Goal: Information Seeking & Learning: Learn about a topic

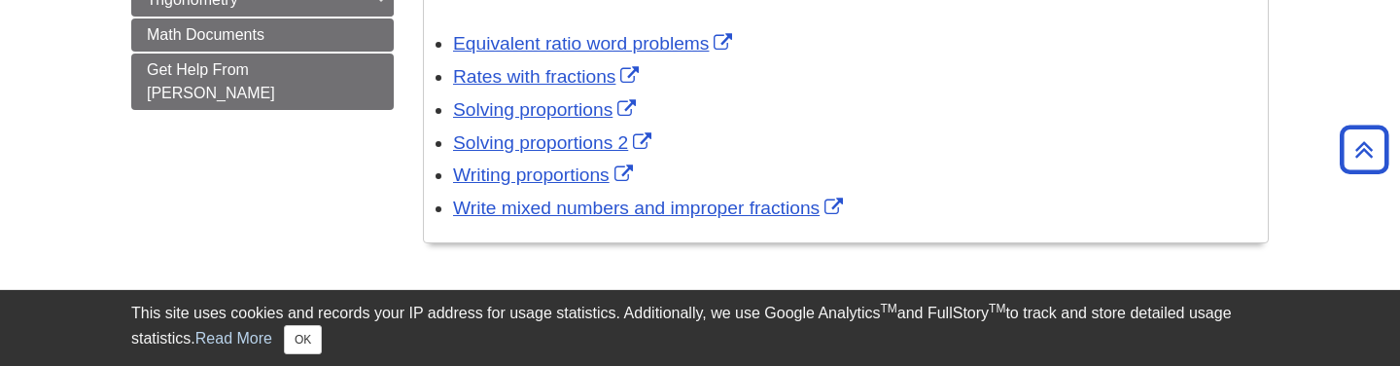
scroll to position [1403, 0]
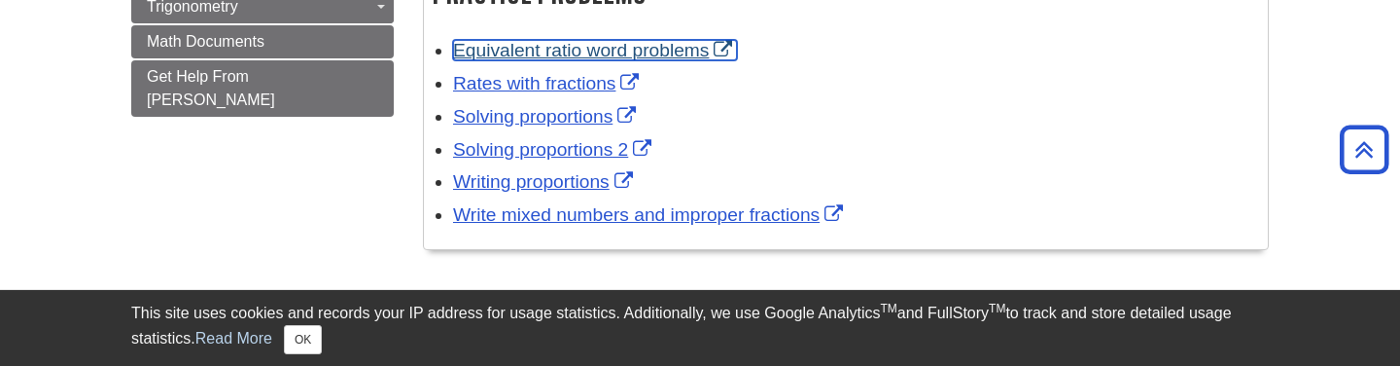
click at [672, 56] on link "Equivalent ratio word problems" at bounding box center [595, 50] width 284 height 20
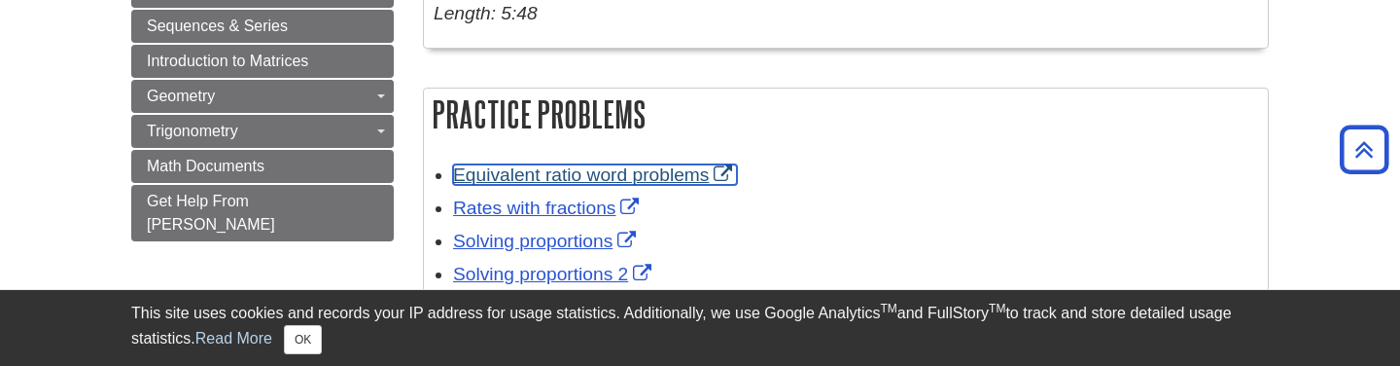
scroll to position [1279, 0]
click at [544, 184] on link "Equivalent ratio word problems" at bounding box center [595, 173] width 284 height 20
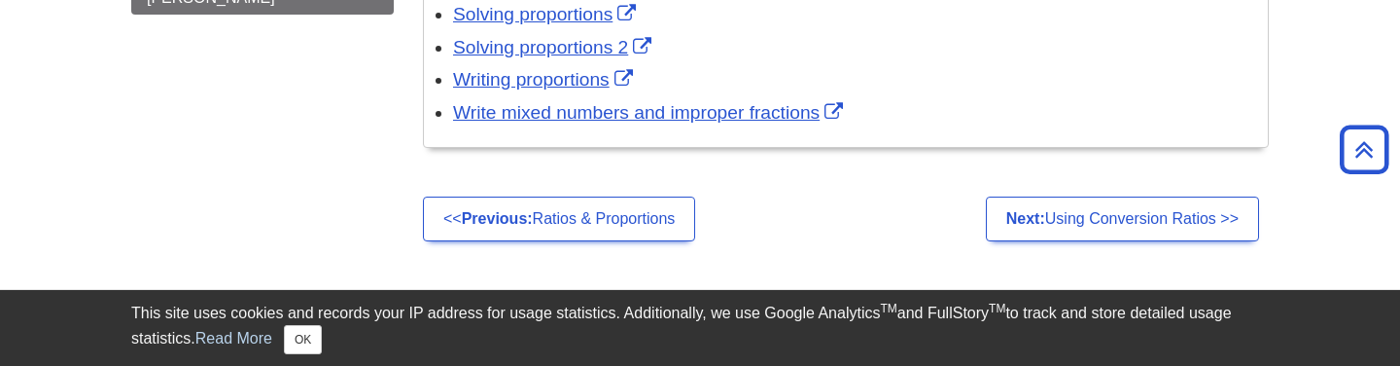
scroll to position [1508, 0]
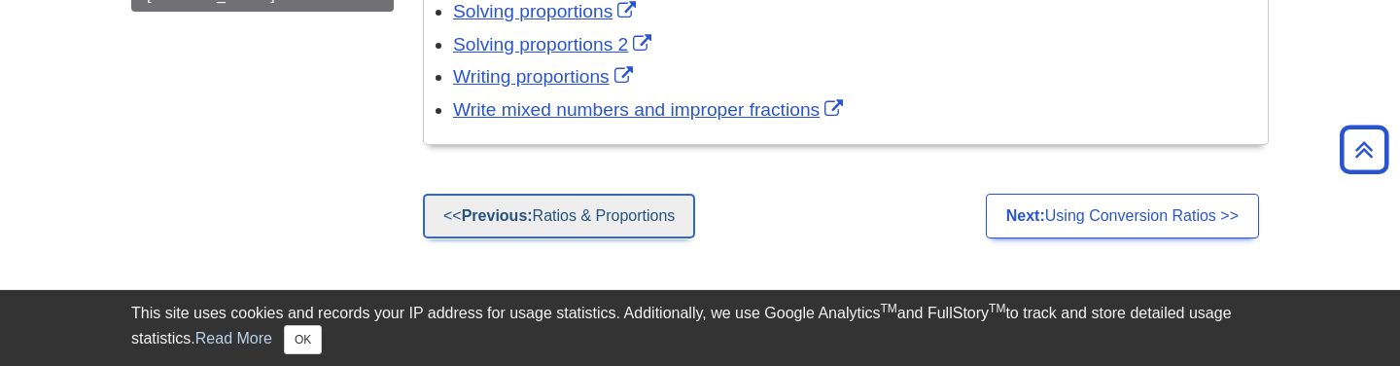
click at [575, 228] on link "<< Previous: Ratios & Proportions" at bounding box center [559, 215] width 272 height 45
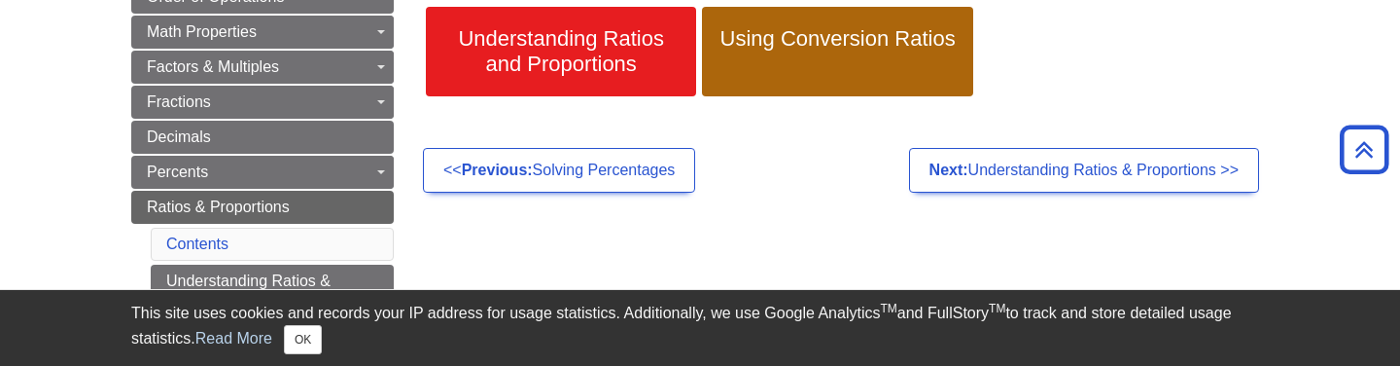
scroll to position [328, 0]
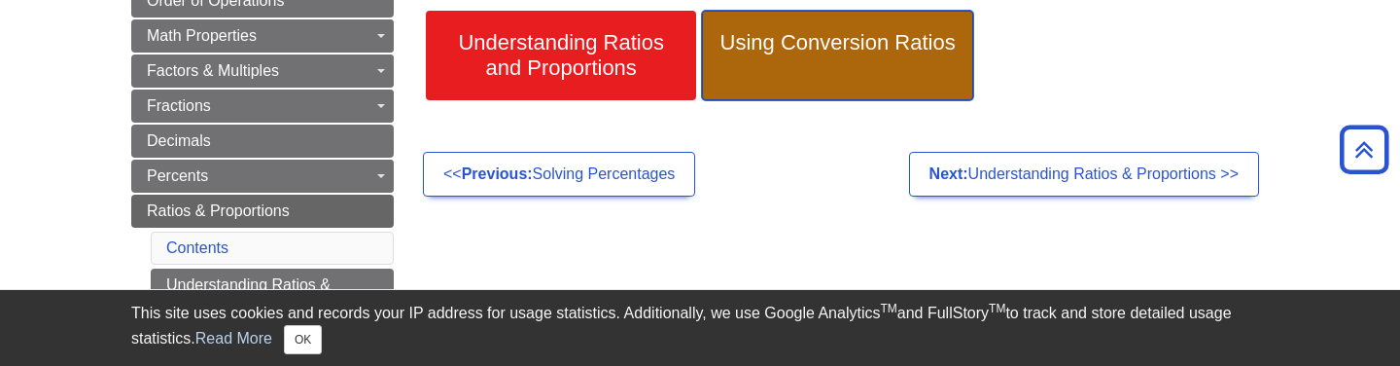
click at [894, 33] on span "Using Conversion Ratios" at bounding box center [836, 42] width 241 height 25
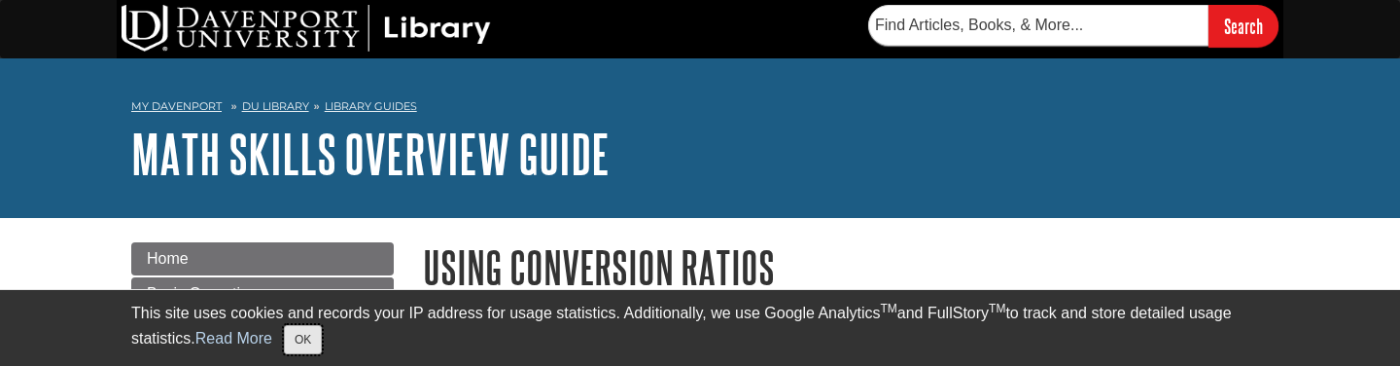
click at [312, 339] on button "OK" at bounding box center [303, 339] width 38 height 29
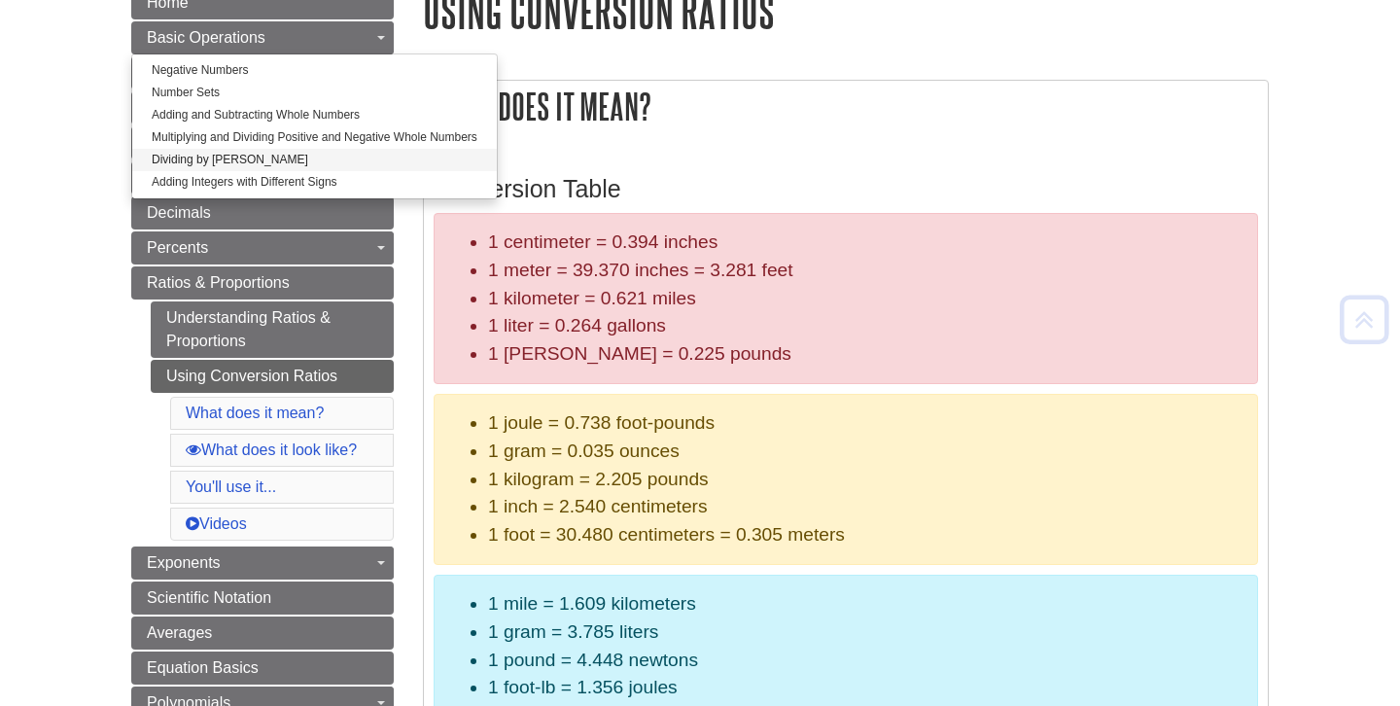
scroll to position [255, 0]
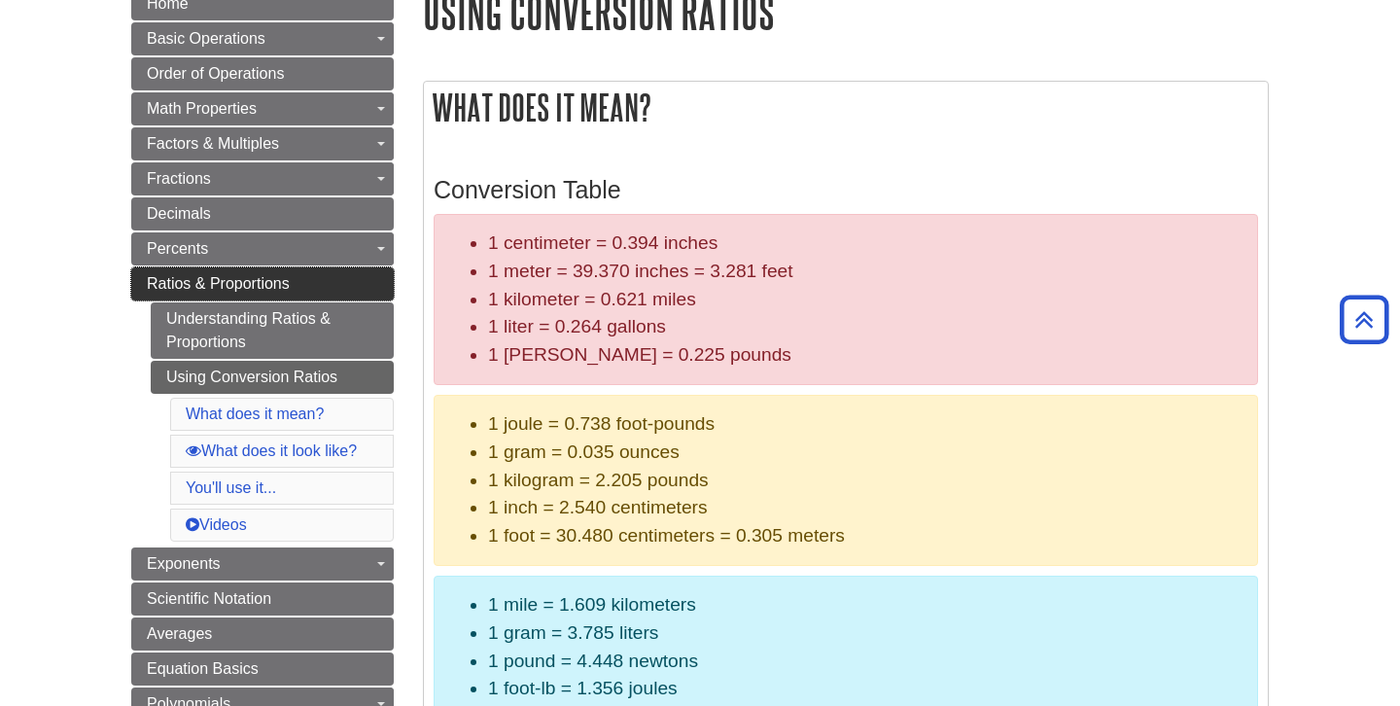
click at [228, 294] on link "Ratios & Proportions" at bounding box center [262, 283] width 262 height 33
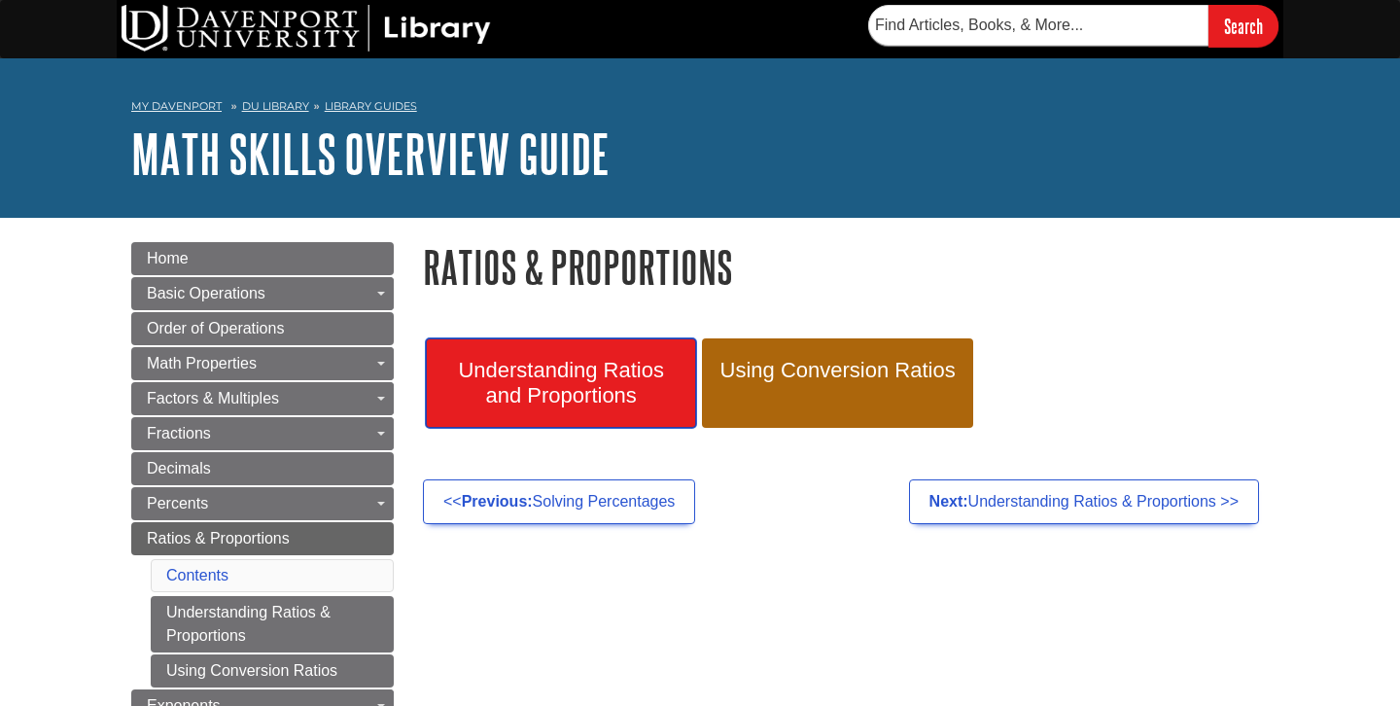
click at [614, 386] on span "Understanding Ratios and Proportions" at bounding box center [560, 383] width 241 height 51
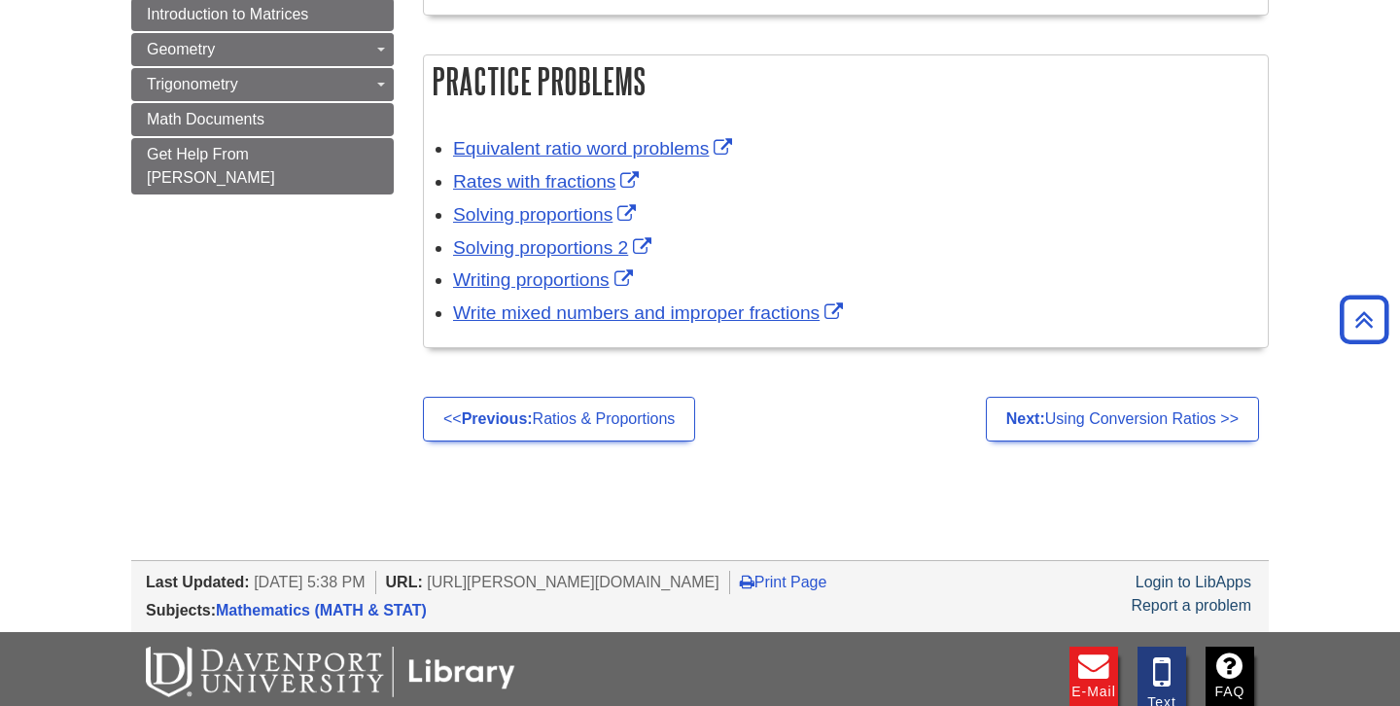
scroll to position [1322, 0]
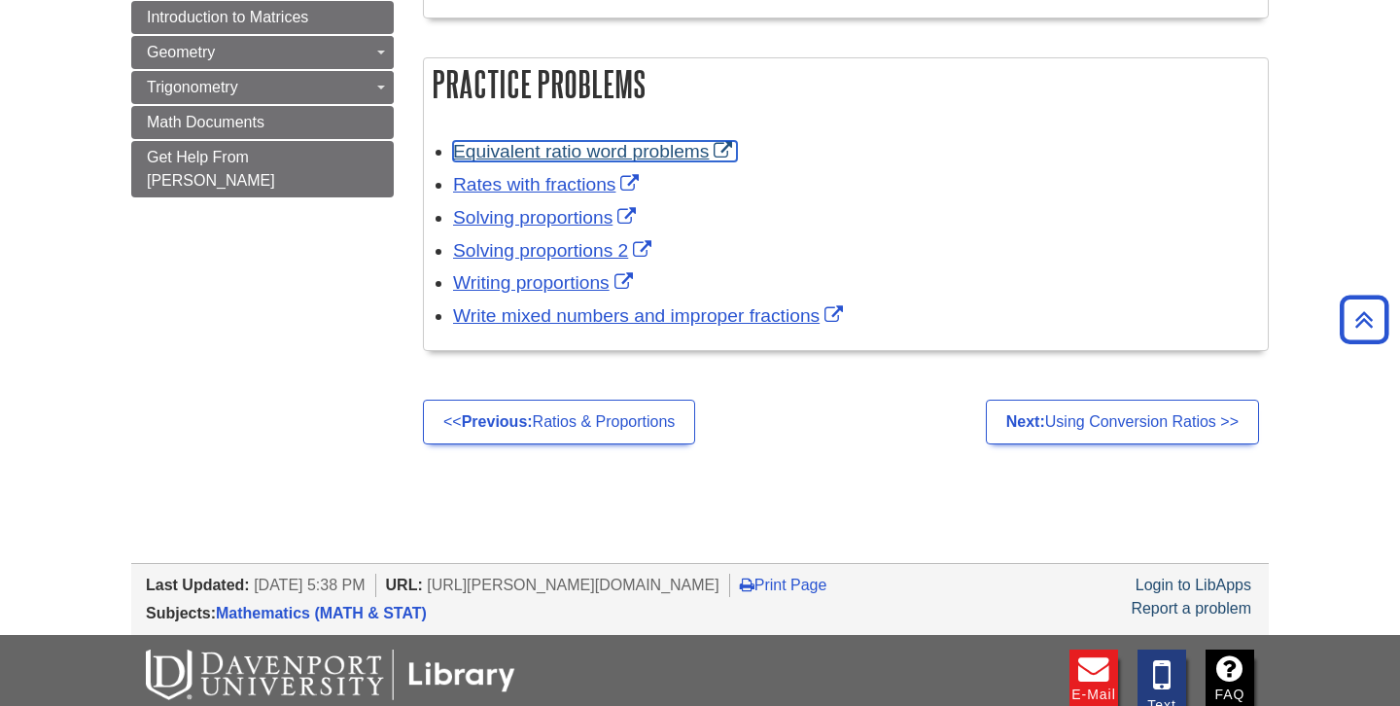
click at [597, 149] on link "Equivalent ratio word problems" at bounding box center [595, 151] width 284 height 20
